Goal: Task Accomplishment & Management: Manage account settings

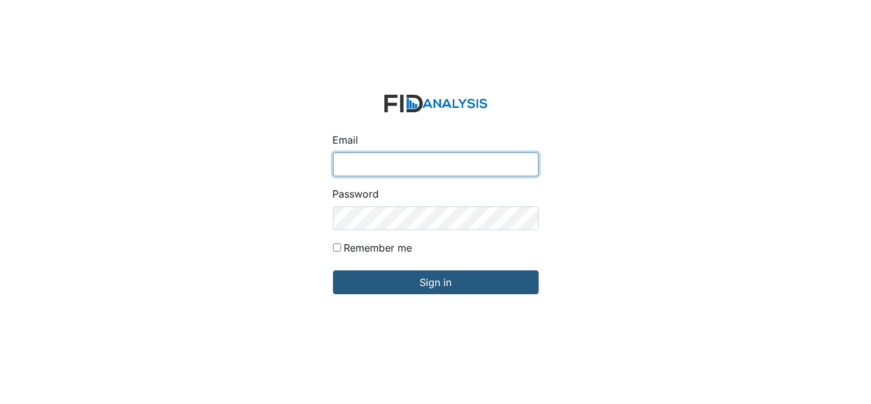
type input "[EMAIL_ADDRESS][DOMAIN_NAME]"
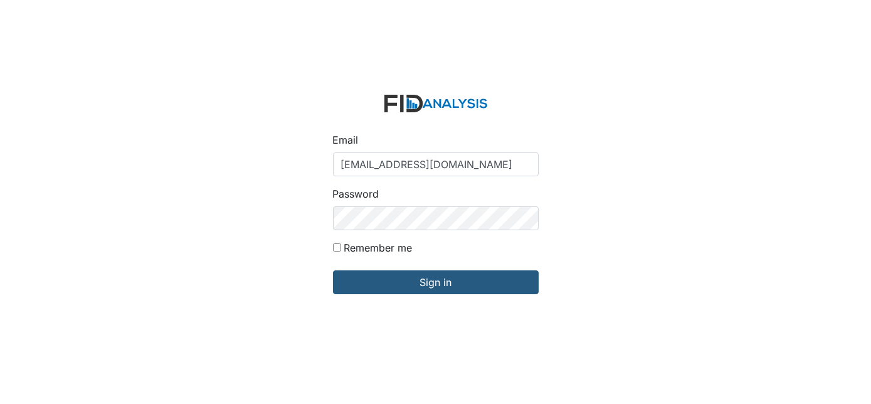
click at [473, 261] on form "Email gwalton@lifeincorporated.com Password Remember me Sign in" at bounding box center [436, 202] width 226 height 235
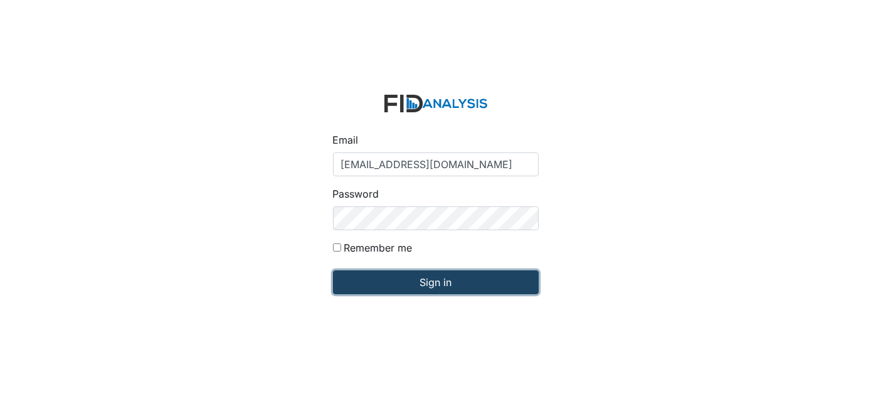
click at [508, 283] on input "Sign in" at bounding box center [436, 282] width 206 height 24
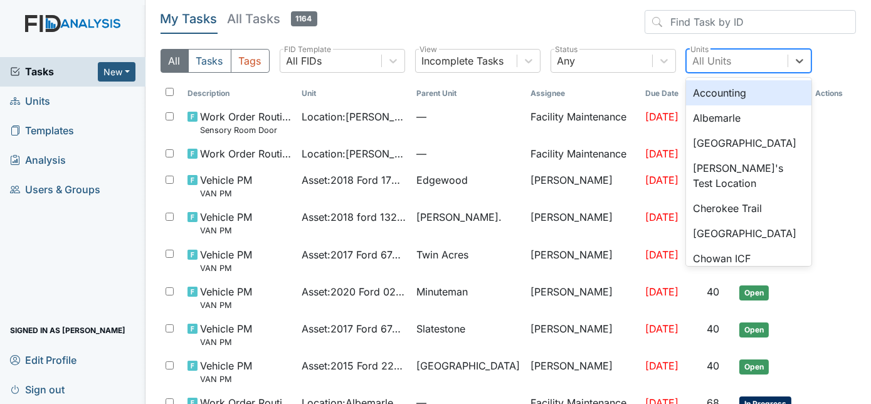
click at [712, 67] on div "All Units" at bounding box center [712, 60] width 39 height 15
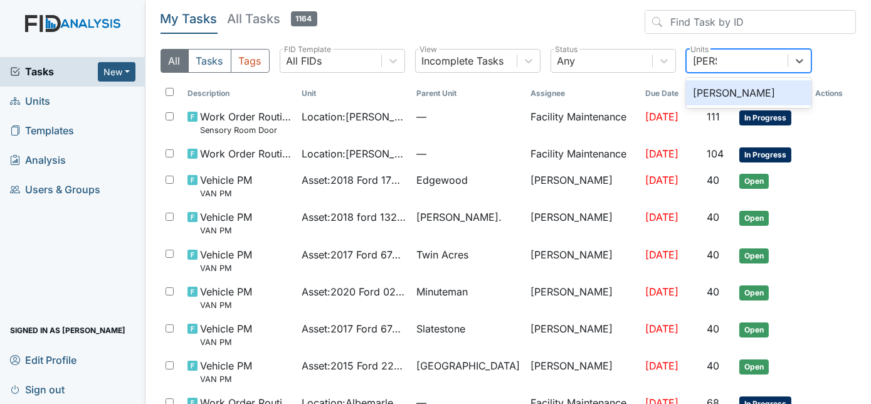
type input "leland"
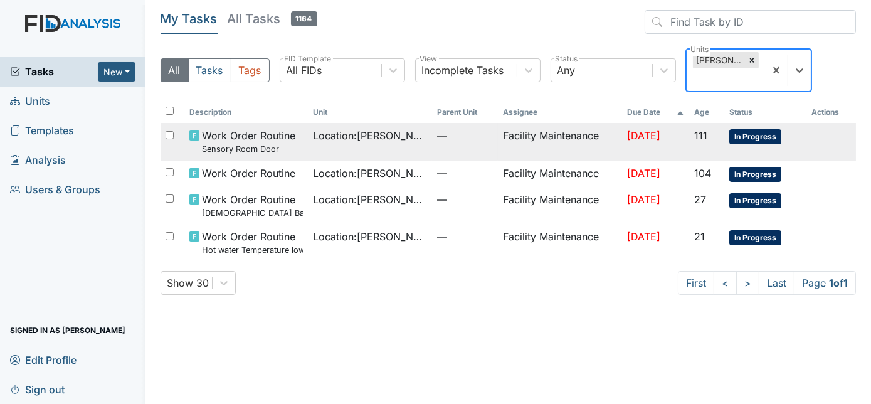
click at [564, 123] on td "Facility Maintenance" at bounding box center [560, 141] width 124 height 37
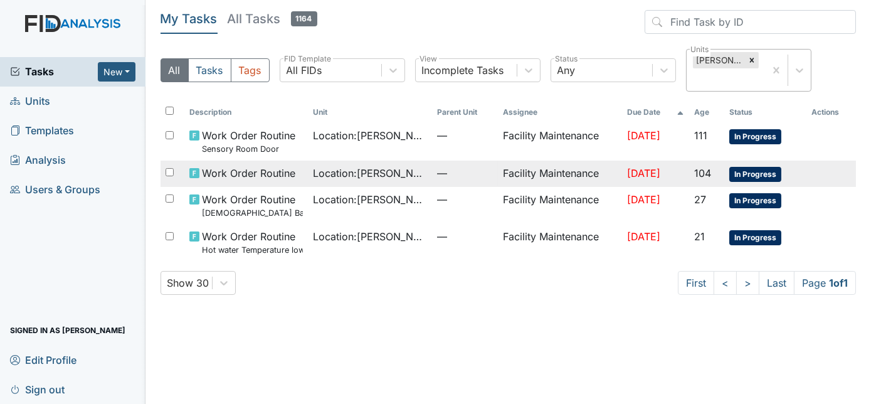
click at [366, 165] on span "Location : Leland DP" at bounding box center [370, 172] width 114 height 15
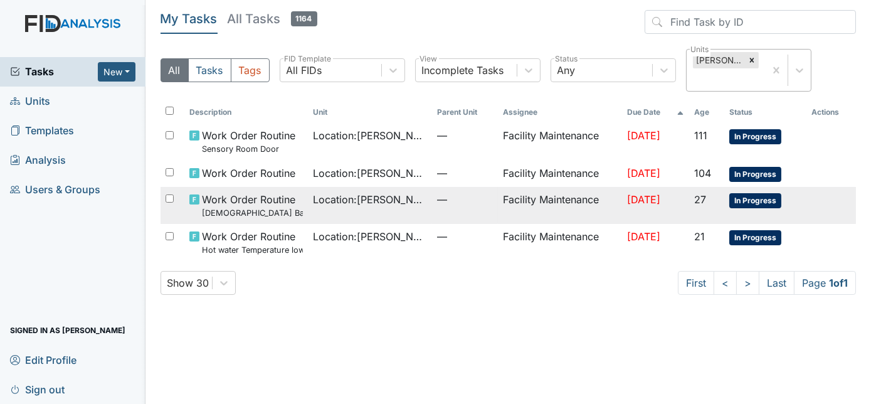
click at [406, 195] on td "Location : Leland DP" at bounding box center [370, 205] width 124 height 37
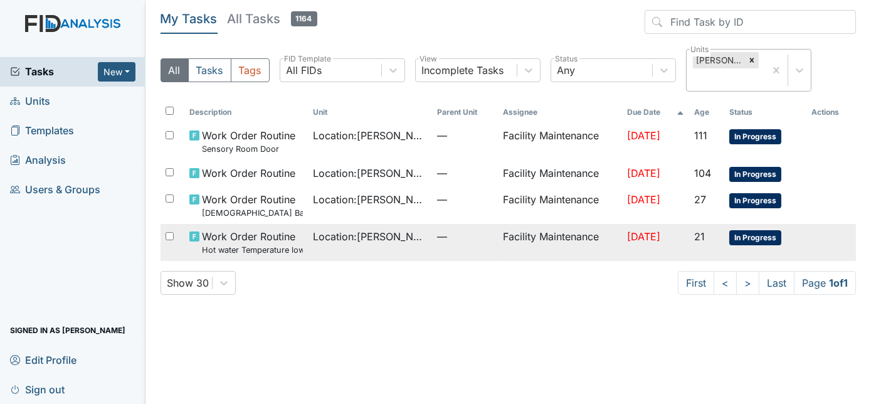
click at [367, 228] on td "Location : Leland DP" at bounding box center [370, 242] width 124 height 37
